Goal: Information Seeking & Learning: Compare options

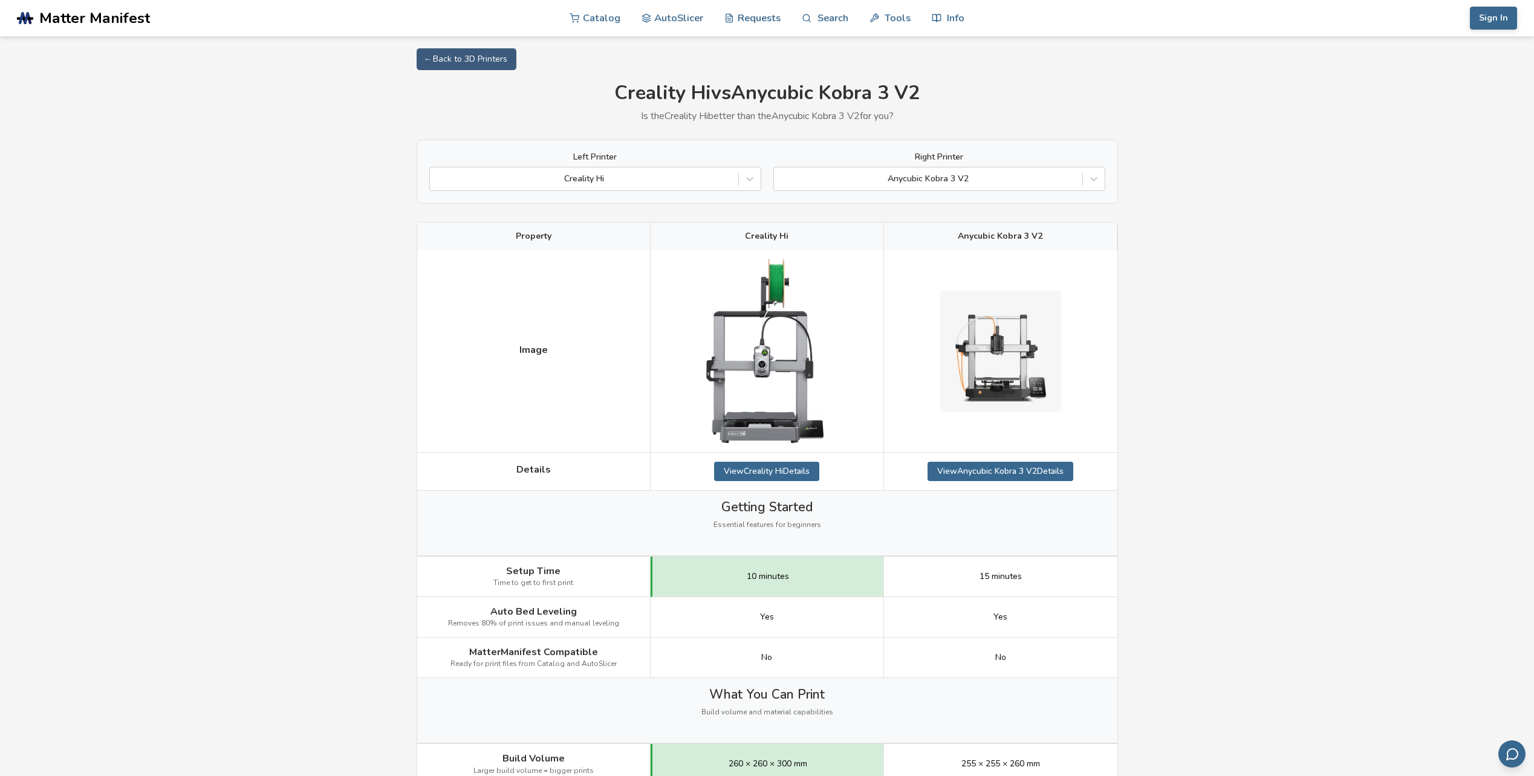
drag, startPoint x: 1204, startPoint y: 512, endPoint x: 1166, endPoint y: 264, distance: 251.4
click at [1053, 382] on img at bounding box center [1000, 351] width 121 height 121
click at [744, 177] on icon at bounding box center [750, 179] width 12 height 12
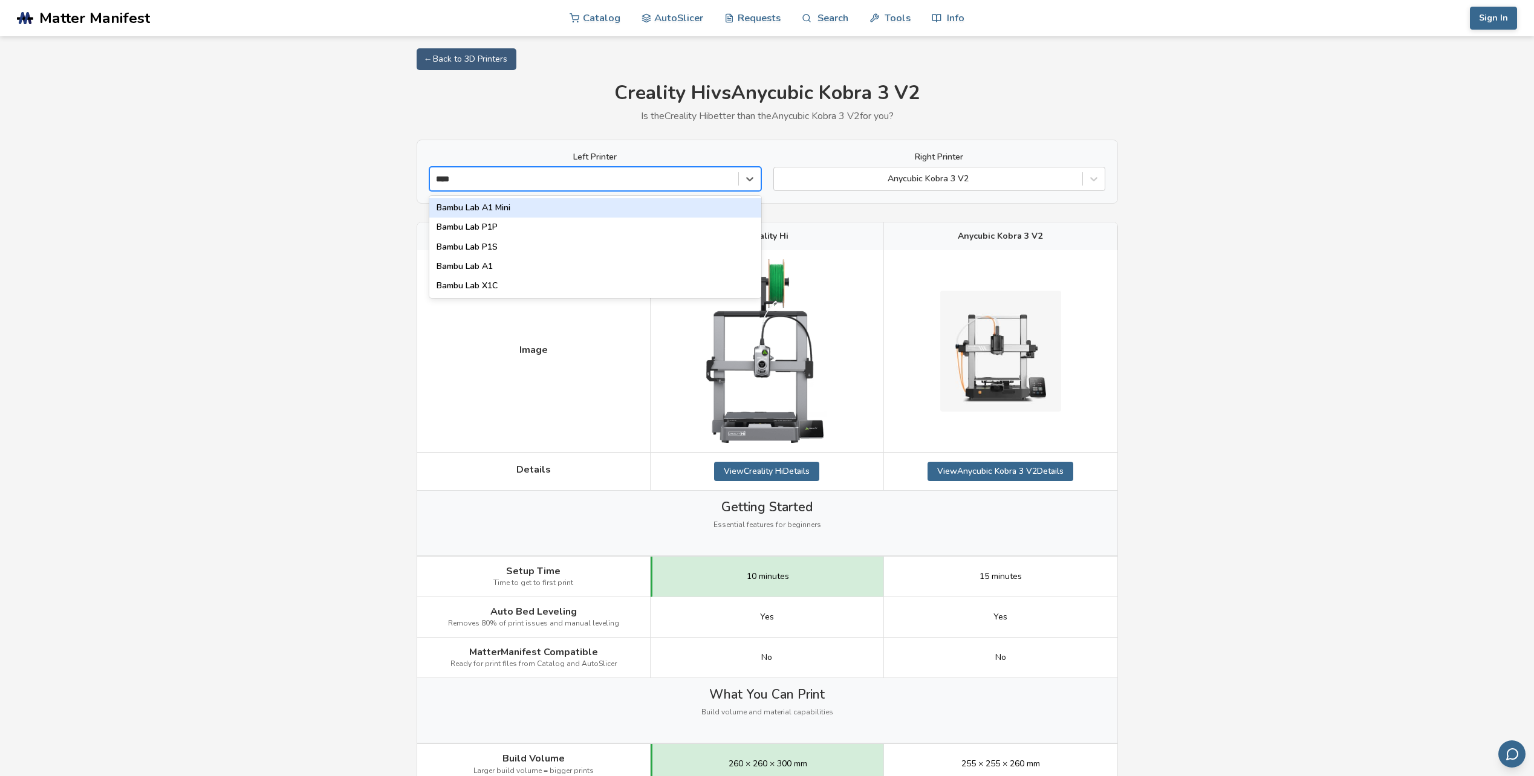
type input "*****"
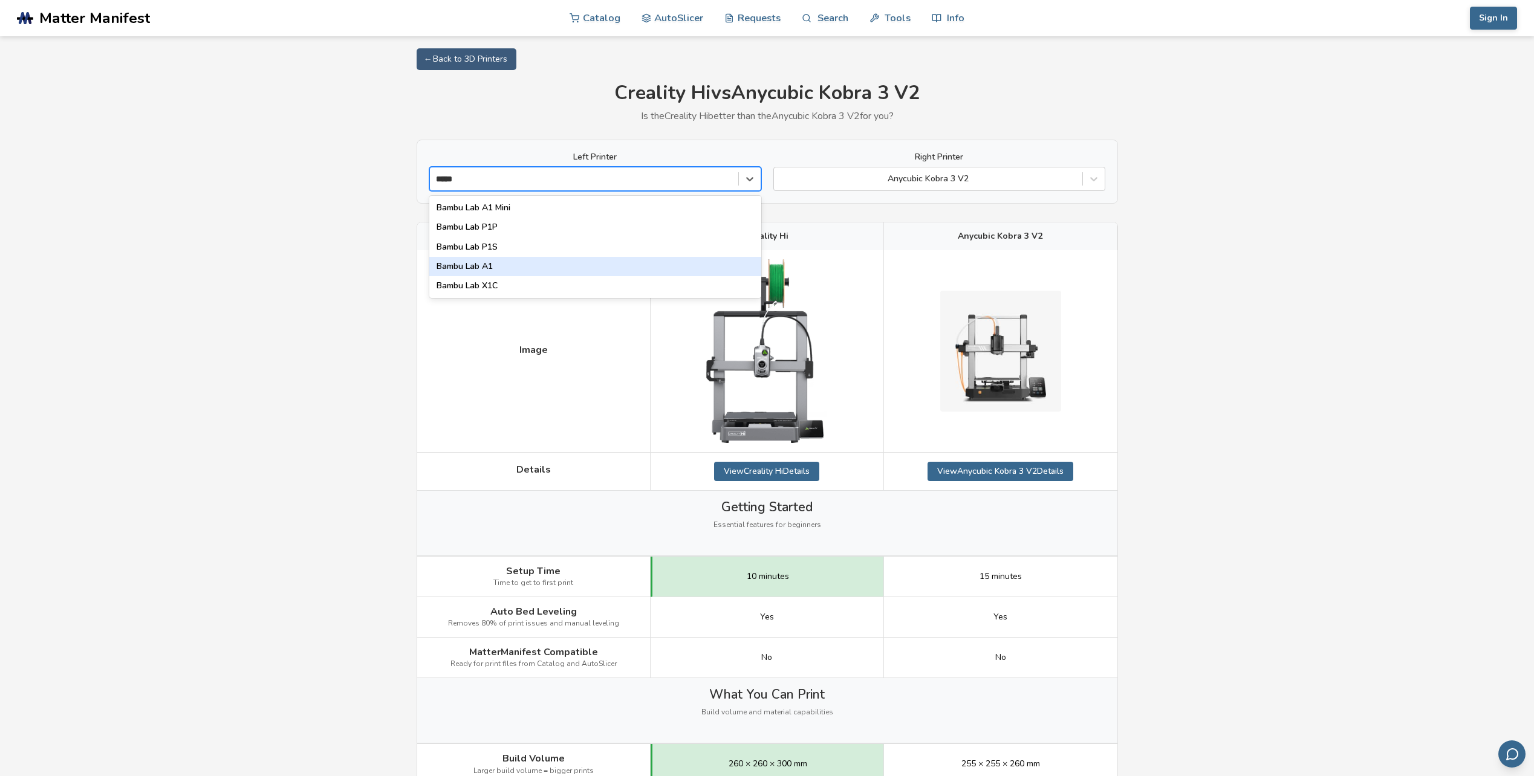
click at [559, 263] on div "Bambu Lab A1" at bounding box center [595, 266] width 332 height 19
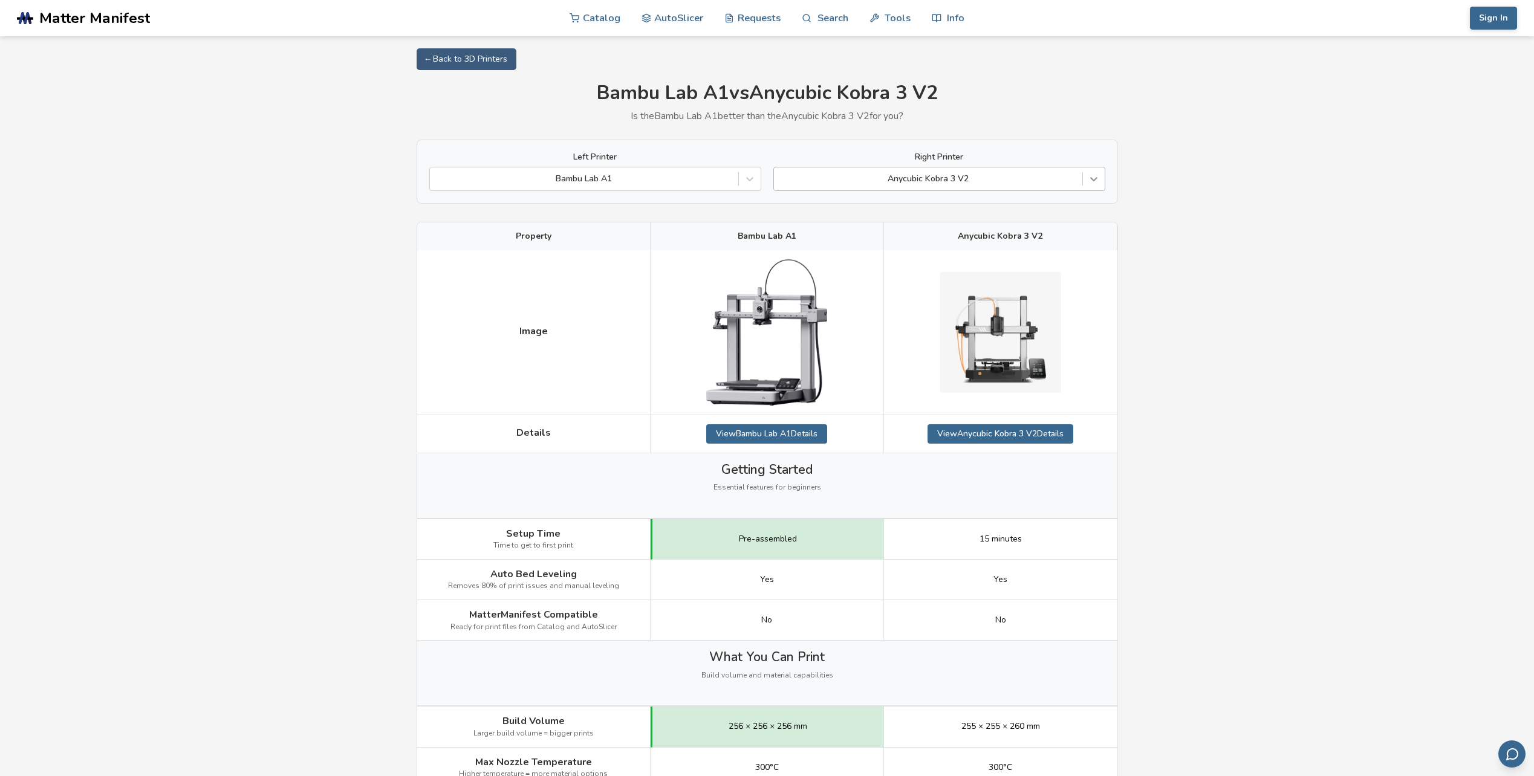
click at [1099, 183] on icon at bounding box center [1094, 179] width 12 height 12
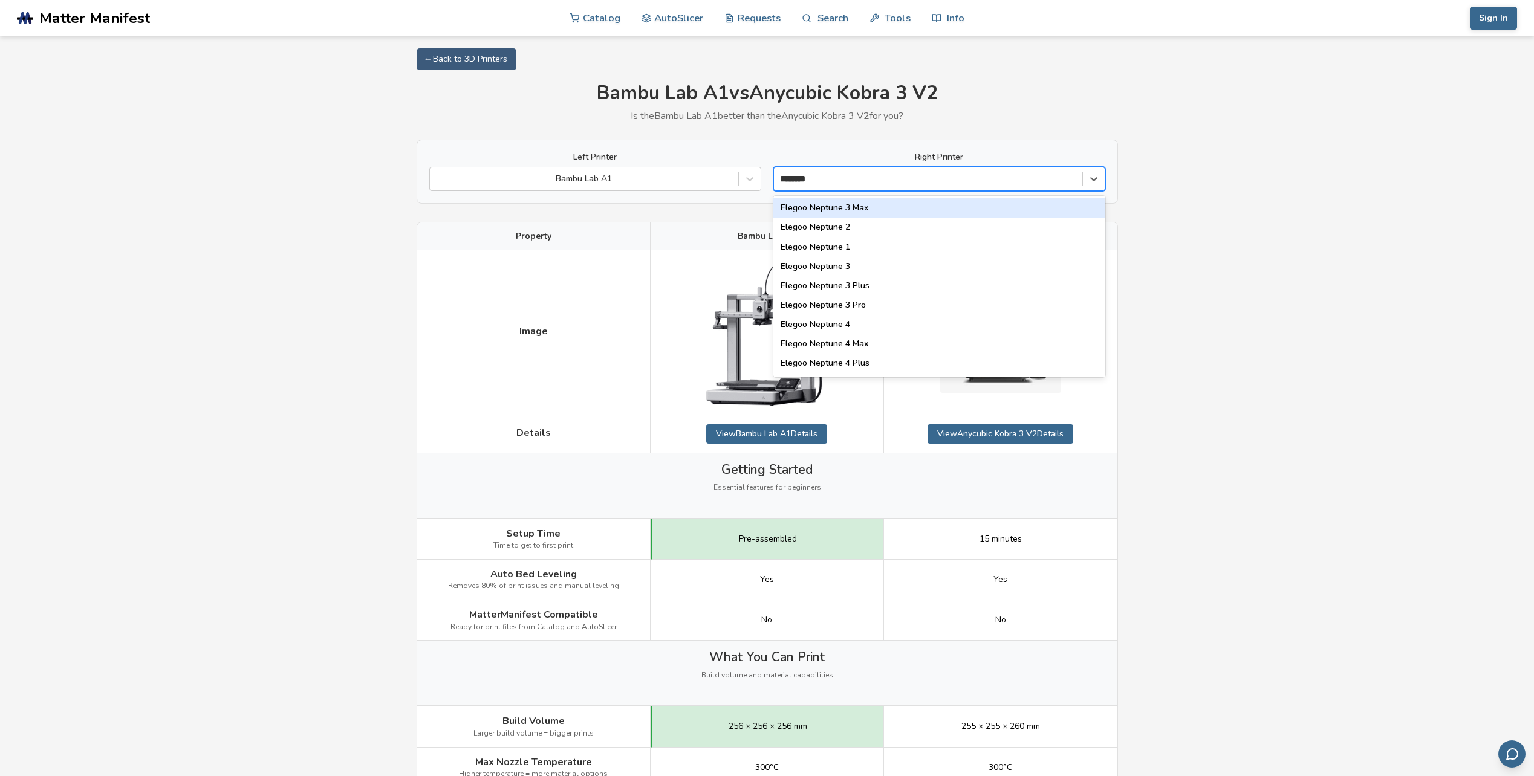
type input "*********"
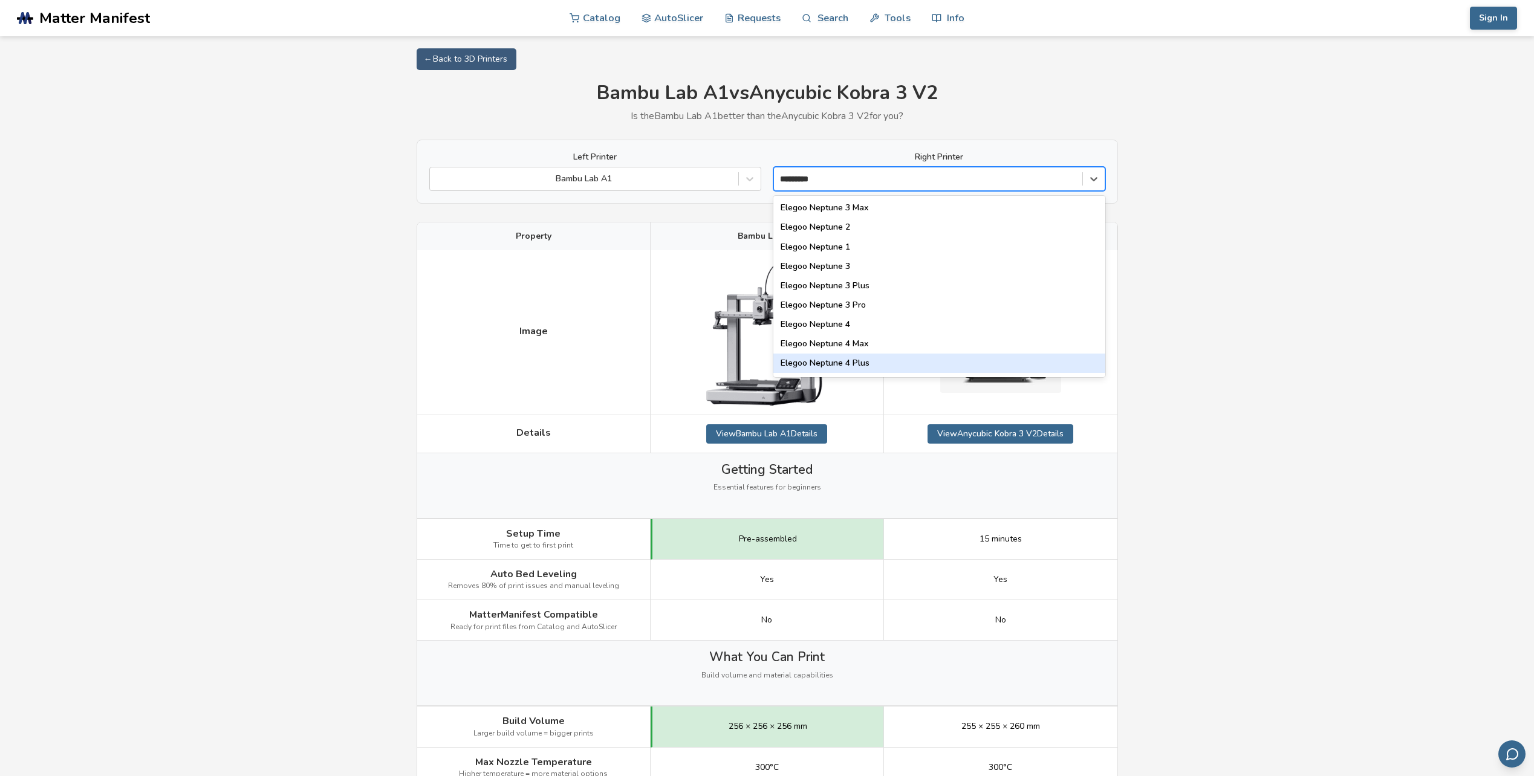
click at [862, 358] on div "Elegoo Neptune 4 Plus" at bounding box center [939, 363] width 332 height 19
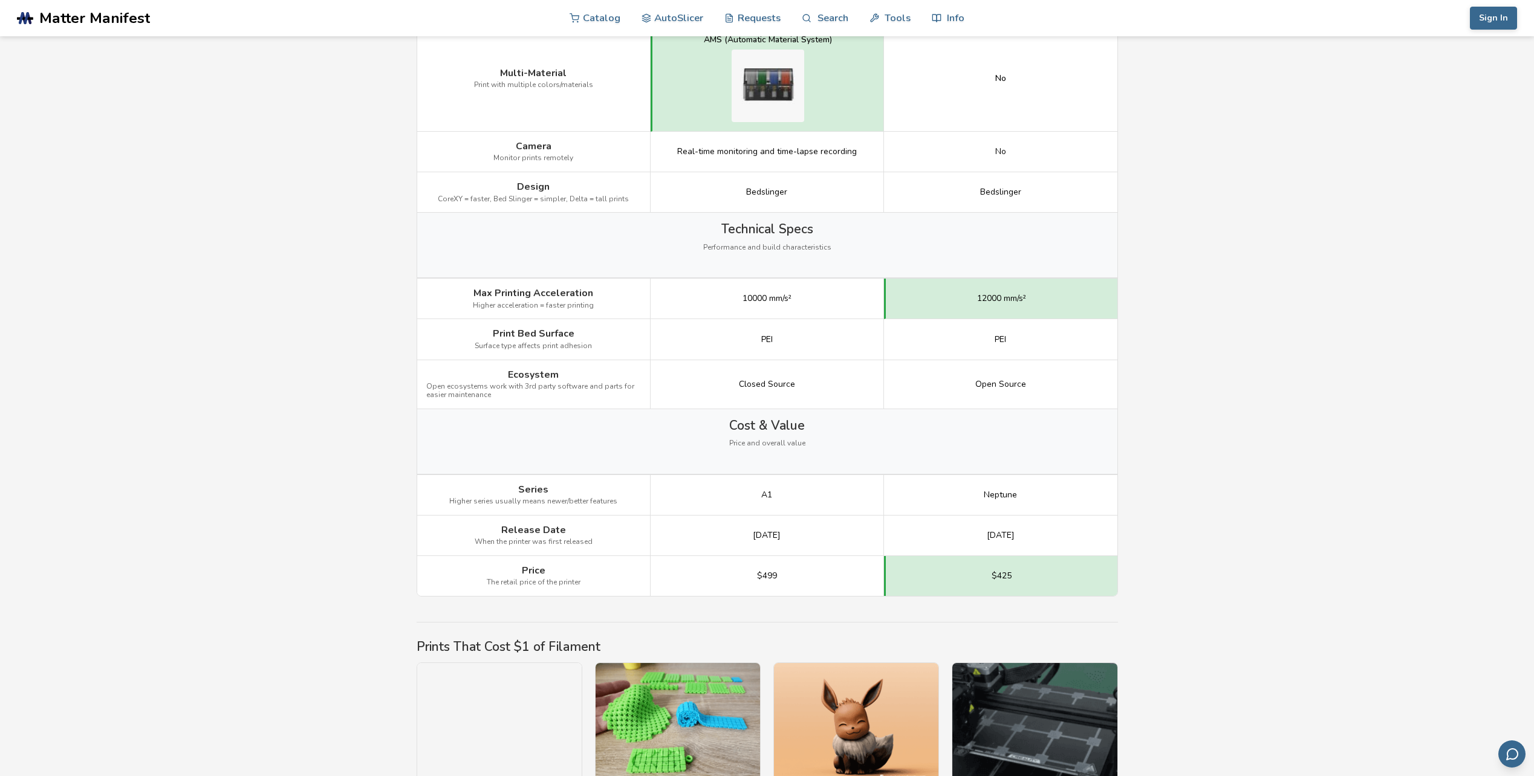
scroll to position [1451, 0]
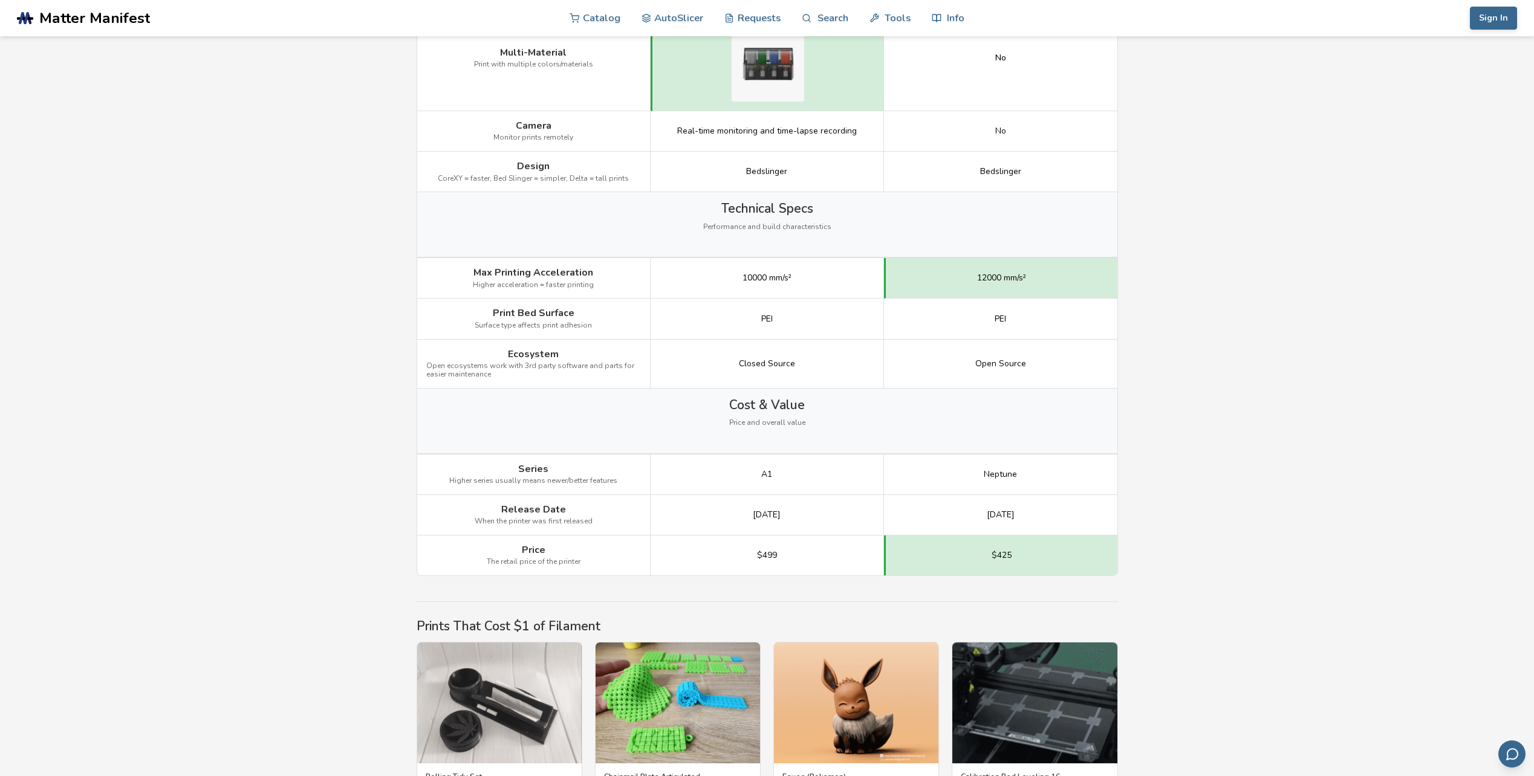
drag, startPoint x: 1194, startPoint y: 493, endPoint x: 1175, endPoint y: 362, distance: 132.5
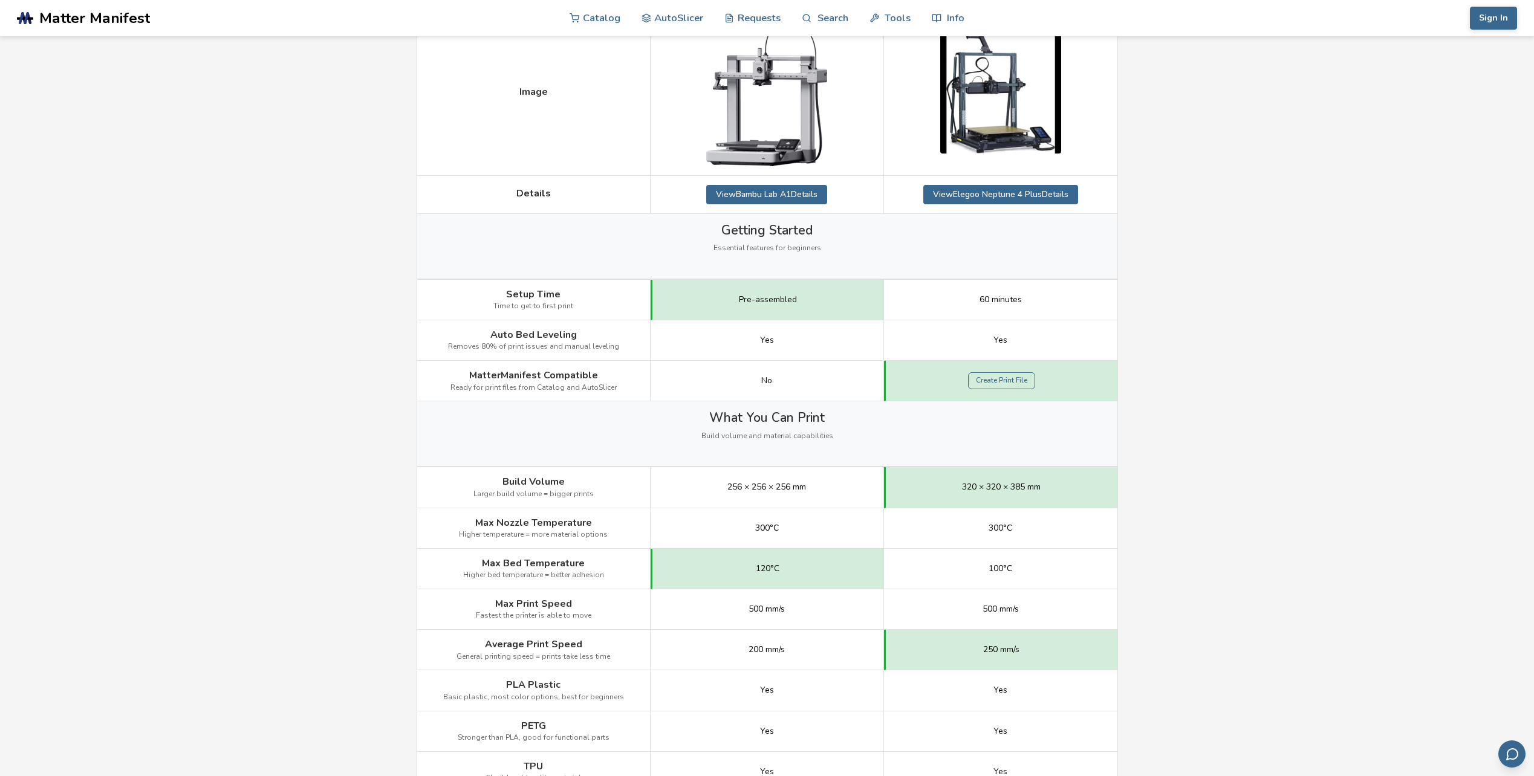
scroll to position [0, 0]
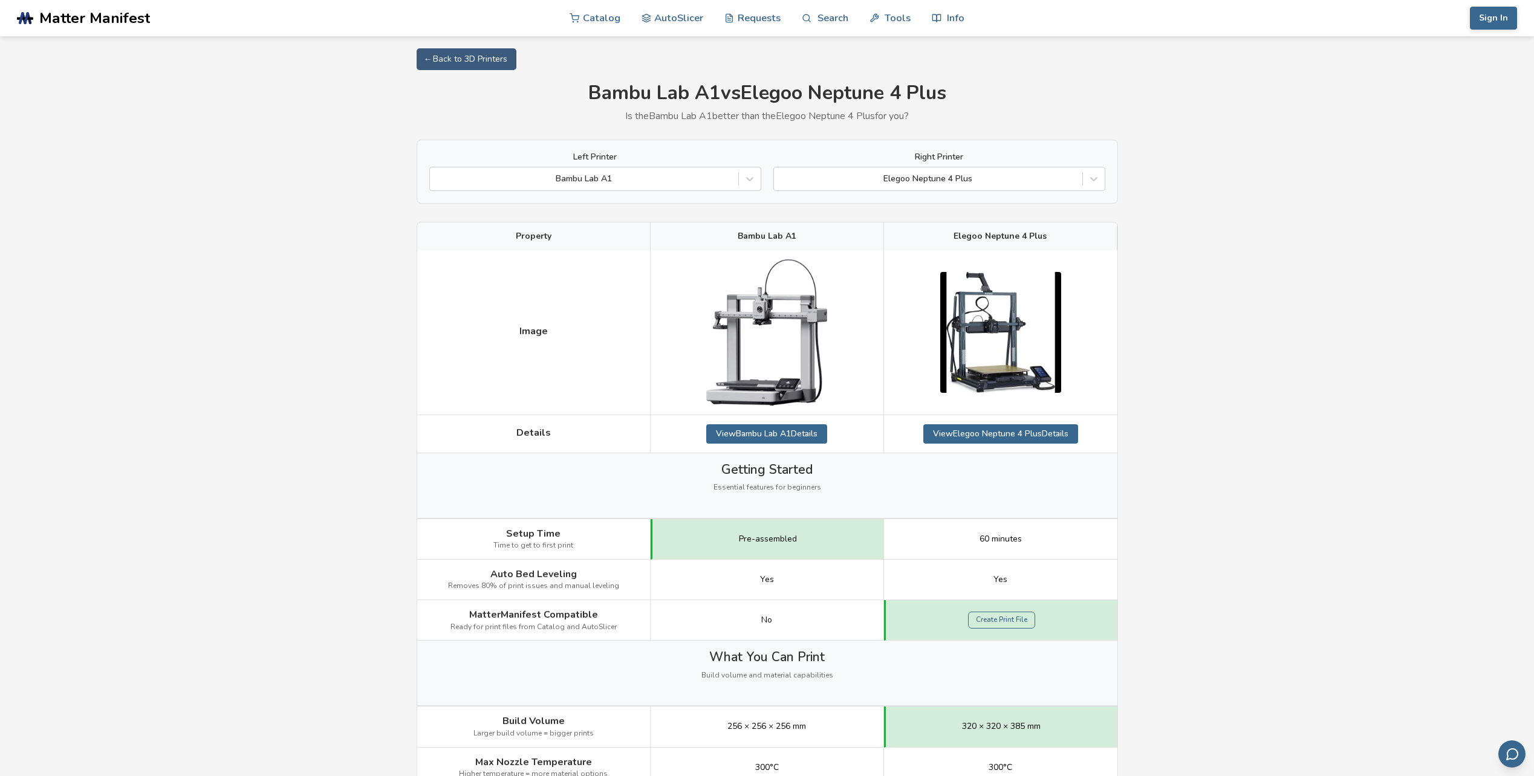
drag, startPoint x: 1287, startPoint y: 348, endPoint x: 1287, endPoint y: 188, distance: 159.6
click at [1091, 181] on icon at bounding box center [1094, 179] width 12 height 12
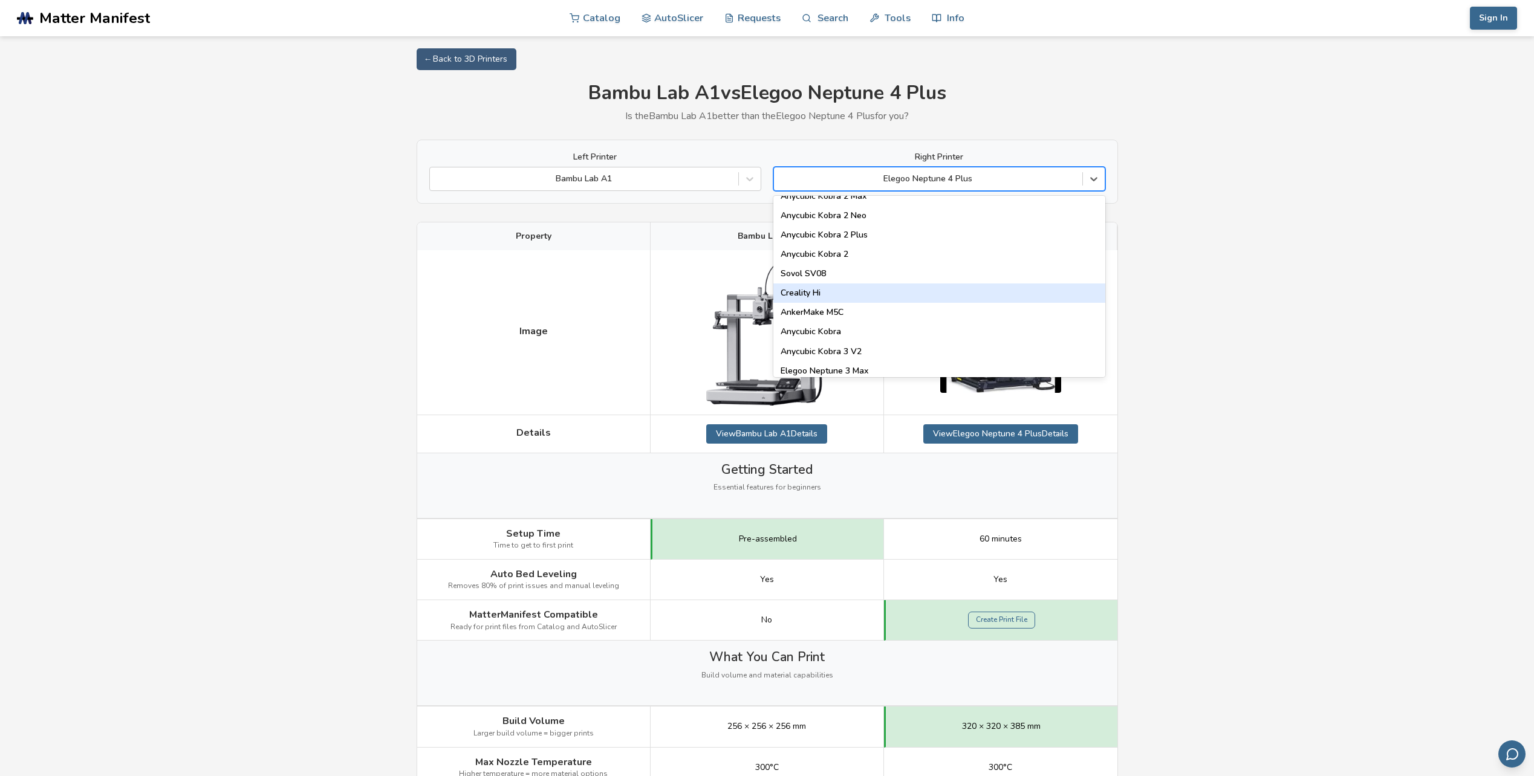
scroll to position [121, 0]
click at [879, 319] on div "Anycubic Kobra 3 V2" at bounding box center [939, 320] width 332 height 19
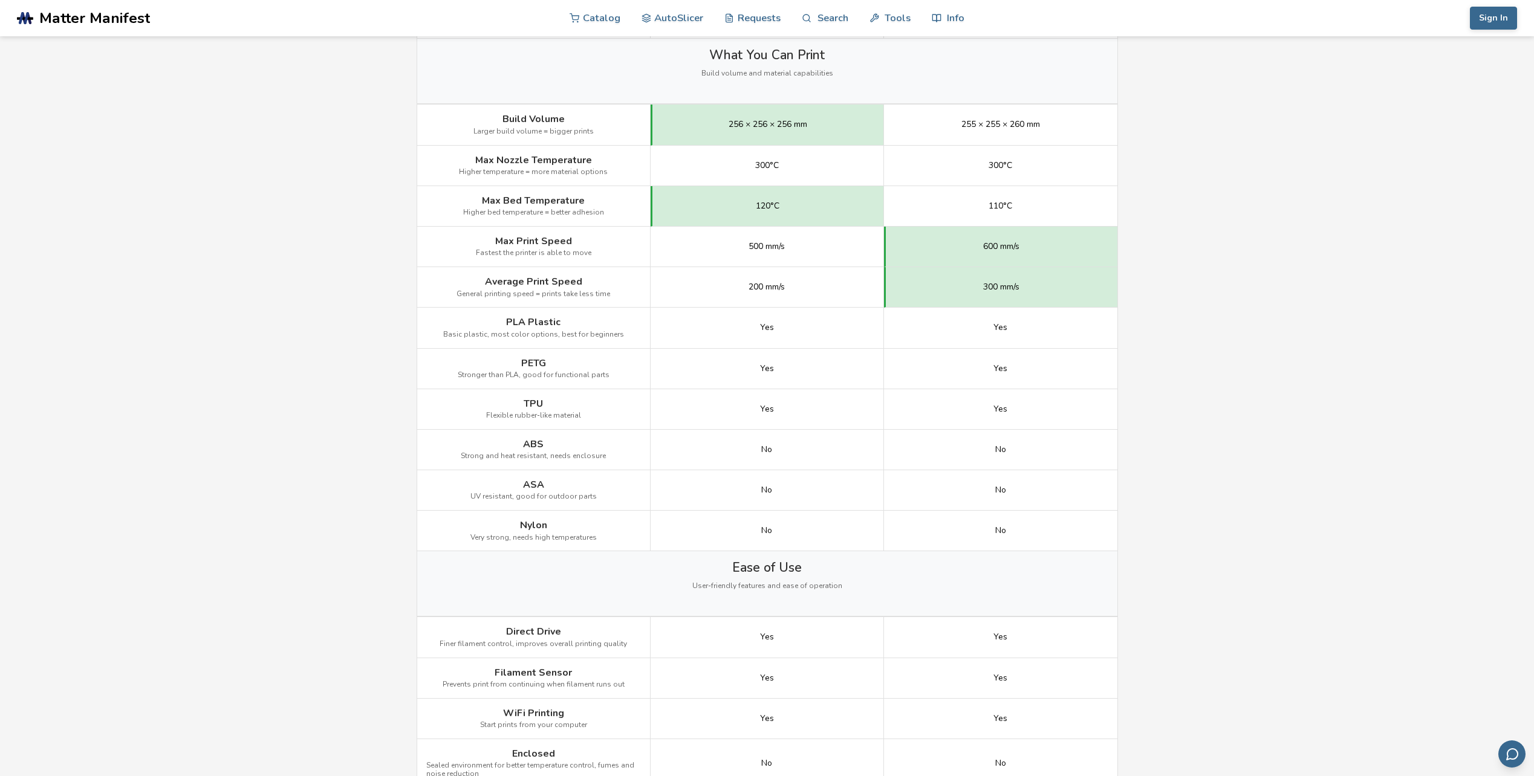
scroll to position [605, 0]
